Goal: Download file/media

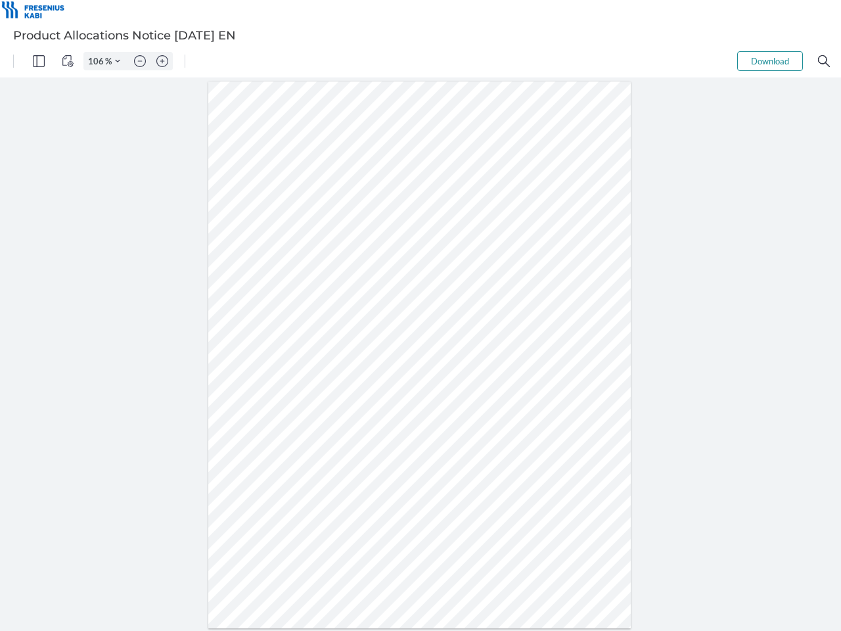
click at [39, 61] on img "Panel" at bounding box center [39, 61] width 12 height 12
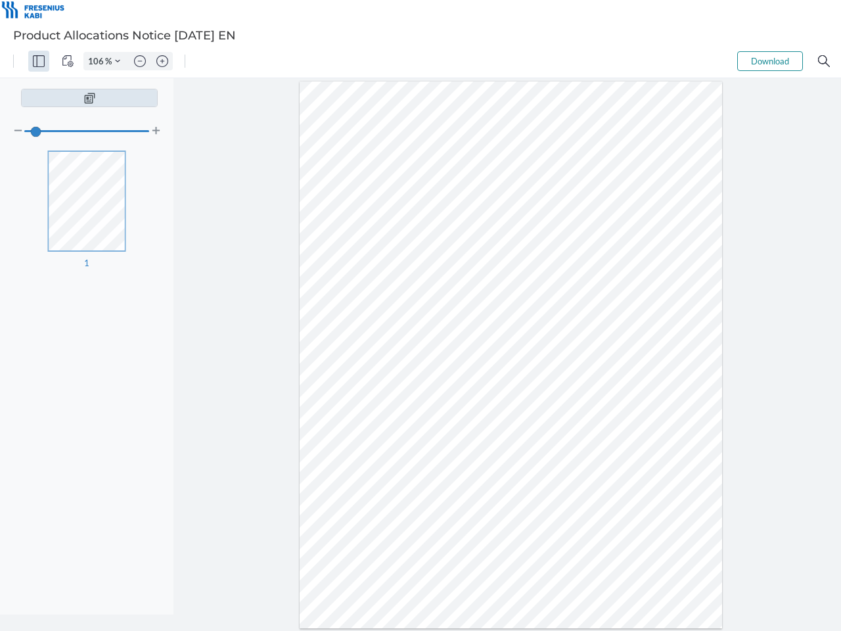
click at [68, 61] on img "View Controls" at bounding box center [68, 61] width 12 height 12
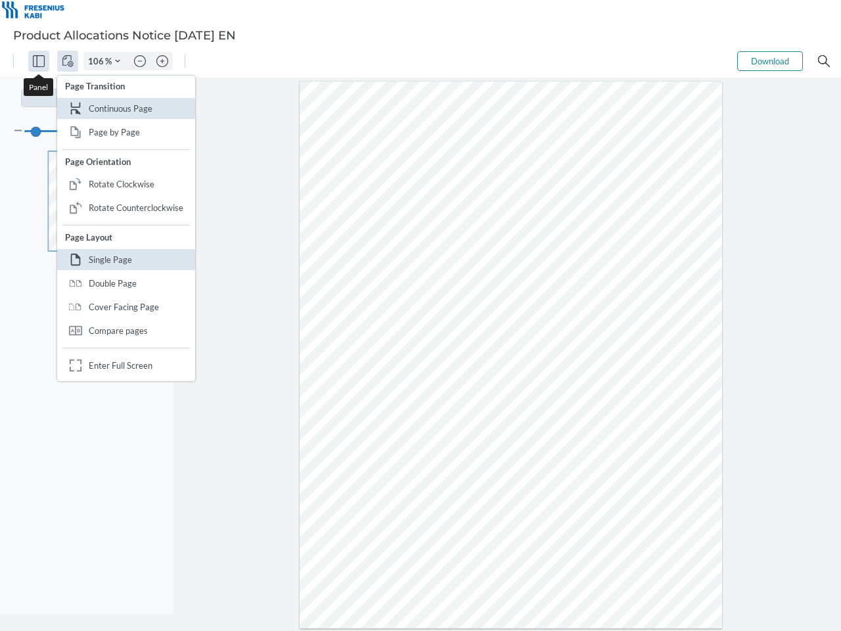
click at [98, 61] on input "106" at bounding box center [94, 61] width 21 height 12
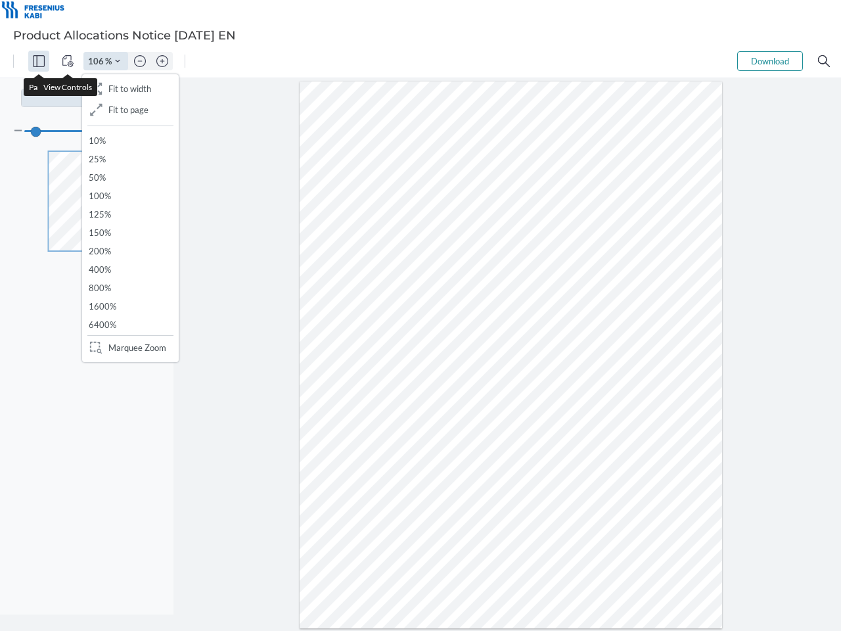
click at [118, 61] on img "Zoom Controls" at bounding box center [117, 60] width 5 height 5
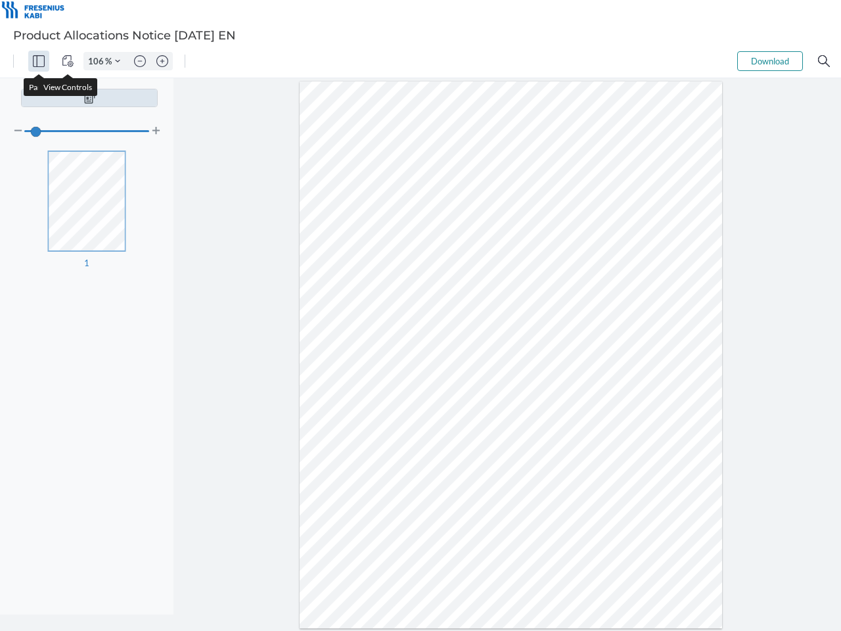
click at [140, 61] on img "Zoom out" at bounding box center [140, 61] width 12 height 12
click at [162, 61] on img "Zoom in" at bounding box center [162, 61] width 12 height 12
type input "106"
click at [770, 61] on button "Download" at bounding box center [770, 61] width 66 height 20
click at [824, 61] on img "Search" at bounding box center [824, 61] width 12 height 12
